Goal: Task Accomplishment & Management: Use online tool/utility

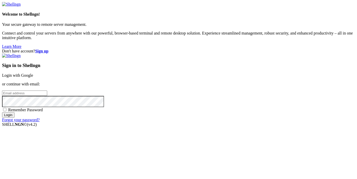
click at [49, 49] on strong "Sign up" at bounding box center [41, 51] width 13 height 4
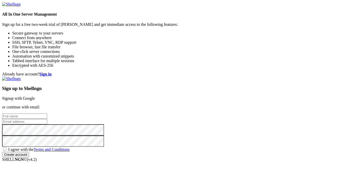
click at [47, 113] on input "text" at bounding box center [24, 115] width 45 height 5
type input "afsdfdsf"
click at [47, 119] on input "email" at bounding box center [24, 121] width 45 height 5
paste input "[EMAIL_ADDRESS][DOMAIN_NAME]"
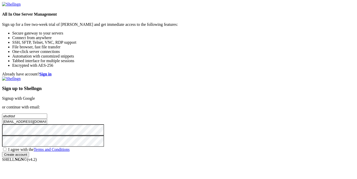
type input "[EMAIL_ADDRESS][DOMAIN_NAME]"
click at [70, 147] on span "I agree with the Terms and Conditions" at bounding box center [39, 149] width 62 height 4
click at [6, 147] on input "I agree with the Terms and Conditions" at bounding box center [4, 148] width 3 height 3
checkbox input "true"
click at [29, 157] on input "Create account" at bounding box center [15, 154] width 27 height 5
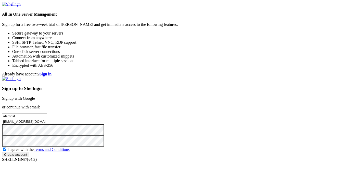
scroll to position [12, 0]
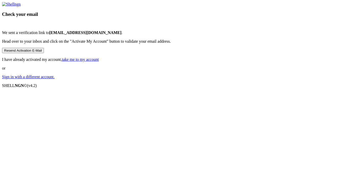
click at [249, 79] on div "Check your email We sent a verification link to rijat29011@skateru.com . Head o…" at bounding box center [178, 40] width 353 height 77
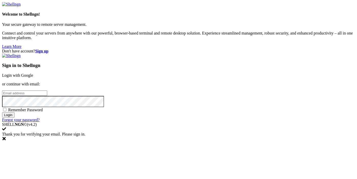
click at [47, 90] on input "email" at bounding box center [24, 92] width 45 height 5
paste input "[EMAIL_ADDRESS][DOMAIN_NAME]"
type input "[EMAIL_ADDRESS][DOMAIN_NAME]"
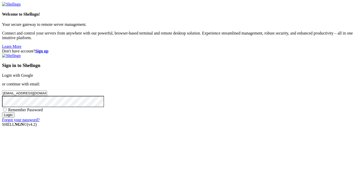
click at [15, 117] on input "Login" at bounding box center [8, 114] width 13 height 5
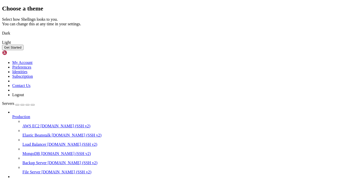
click at [2, 39] on img at bounding box center [2, 39] width 0 height 0
click at [23, 50] on button "Get Started" at bounding box center [12, 47] width 21 height 5
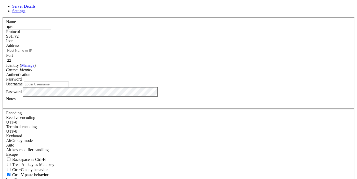
type input "qwe"
click at [51, 53] on input "Address" at bounding box center [28, 50] width 45 height 5
paste input "[TECHNICAL_ID]"
type input "[TECHNICAL_ID]"
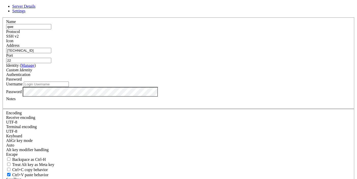
click at [156, 72] on div "Custom Identity" at bounding box center [178, 70] width 345 height 5
click at [218, 77] on div "Password" at bounding box center [178, 79] width 345 height 5
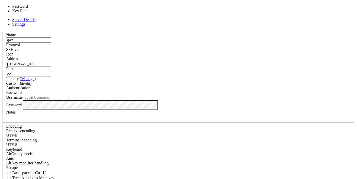
click at [218, 90] on div "Password" at bounding box center [178, 92] width 345 height 5
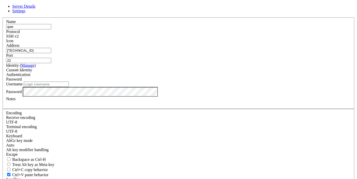
click at [69, 87] on input "Username" at bounding box center [46, 83] width 45 height 5
type input "root"
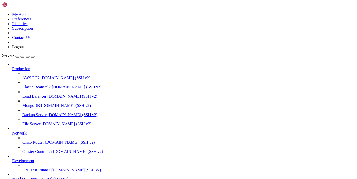
scroll to position [27, 0]
click at [19, 177] on span "qwe" at bounding box center [15, 179] width 7 height 4
click at [34, 177] on span "[TECHNICAL_ID] (SSH v2)" at bounding box center [44, 179] width 49 height 4
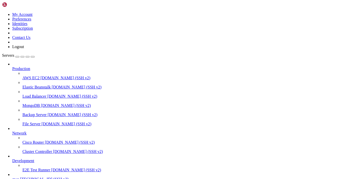
click at [2, 12] on link at bounding box center [2, 12] width 0 height 0
click at [12, 177] on icon at bounding box center [12, 177] width 0 height 0
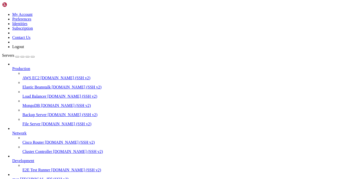
scroll to position [0, 0]
drag, startPoint x: 49, startPoint y: 339, endPoint x: 4, endPoint y: 340, distance: 45.2
drag, startPoint x: 13, startPoint y: 338, endPoint x: 44, endPoint y: 339, distance: 30.9
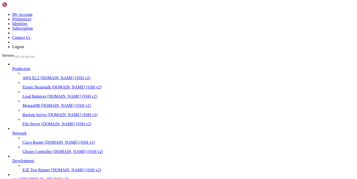
drag, startPoint x: 50, startPoint y: 340, endPoint x: 5, endPoint y: 339, distance: 45.2
copy x-row "105 /opt/git_open.txt"
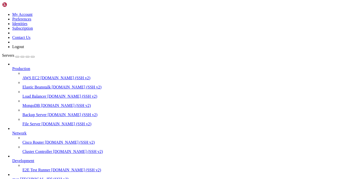
drag, startPoint x: 31, startPoint y: 413, endPoint x: 4, endPoint y: 410, distance: 26.6
drag, startPoint x: 29, startPoint y: 413, endPoint x: 5, endPoint y: 411, distance: 23.8
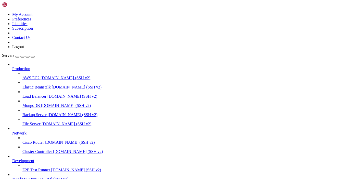
copy x-row "00000231.com"
drag, startPoint x: 19, startPoint y: 323, endPoint x: 4, endPoint y: 322, distance: 15.6
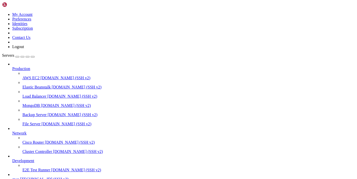
drag, startPoint x: 4, startPoint y: 322, endPoint x: 17, endPoint y: 322, distance: 13.3
drag, startPoint x: 17, startPoint y: 323, endPoint x: 4, endPoint y: 323, distance: 13.0
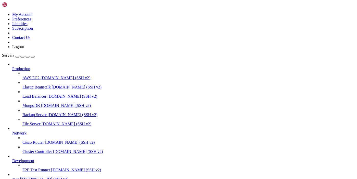
copy x-row "0-kr.dk"
drag, startPoint x: 24, startPoint y: 323, endPoint x: 4, endPoint y: 321, distance: 19.7
copy x-row "0-100.net"
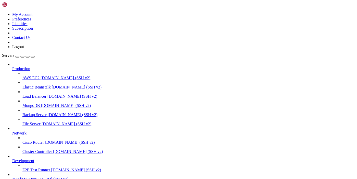
scroll to position [1744, 0]
drag, startPoint x: 49, startPoint y: 421, endPoint x: 5, endPoint y: 420, distance: 43.7
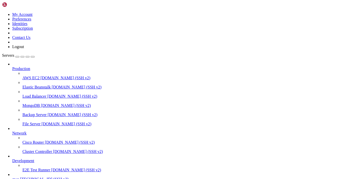
drag, startPoint x: 50, startPoint y: 420, endPoint x: 4, endPoint y: 420, distance: 45.4
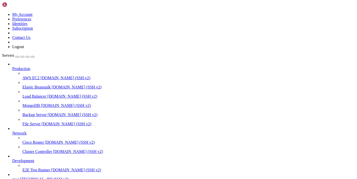
drag, startPoint x: 112, startPoint y: 425, endPoint x: 69, endPoint y: 426, distance: 43.7
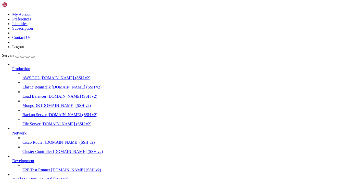
scroll to position [541, 0]
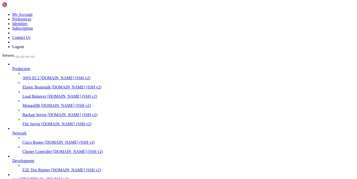
scroll to position [4, 0]
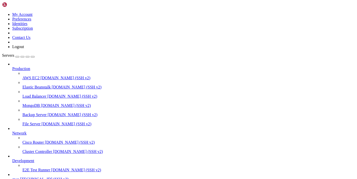
drag, startPoint x: 46, startPoint y: 362, endPoint x: 88, endPoint y: 364, distance: 41.7
drag, startPoint x: 65, startPoint y: 365, endPoint x: 81, endPoint y: 365, distance: 16.8
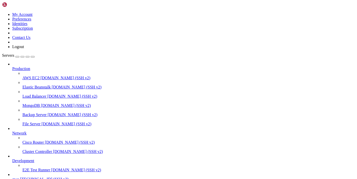
drag, startPoint x: 52, startPoint y: 372, endPoint x: 104, endPoint y: 372, distance: 51.3
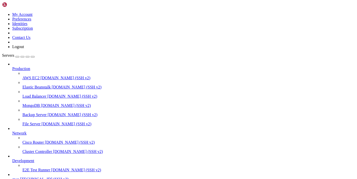
drag, startPoint x: 54, startPoint y: 378, endPoint x: 87, endPoint y: 377, distance: 33.2
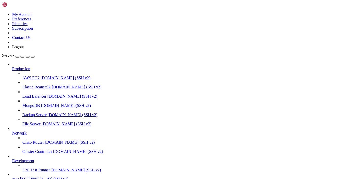
drag, startPoint x: 76, startPoint y: 367, endPoint x: 159, endPoint y: 365, distance: 82.7
drag, startPoint x: 91, startPoint y: 370, endPoint x: 73, endPoint y: 369, distance: 18.7
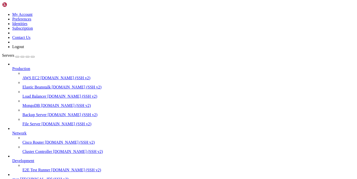
scroll to position [1684, 0]
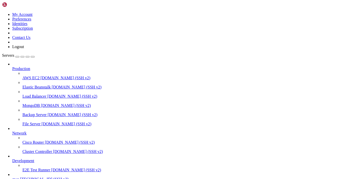
scroll to position [2026, 0]
